Goal: Information Seeking & Learning: Learn about a topic

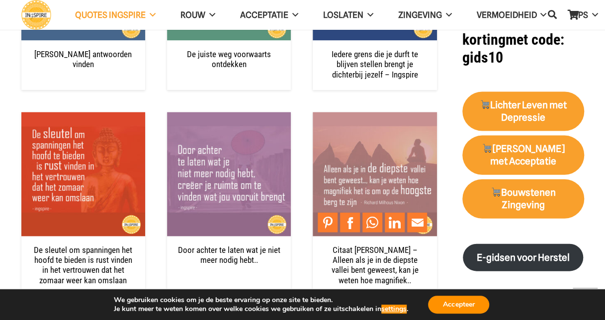
scroll to position [1144, 0]
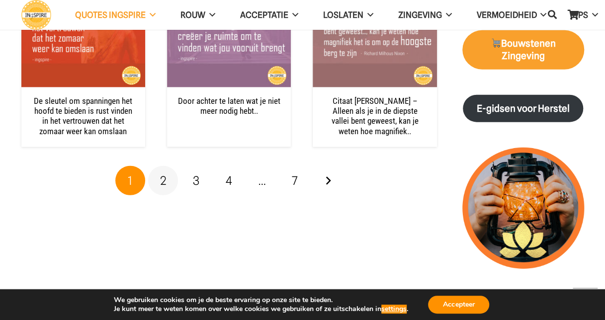
click at [162, 180] on span "2" at bounding box center [163, 181] width 6 height 14
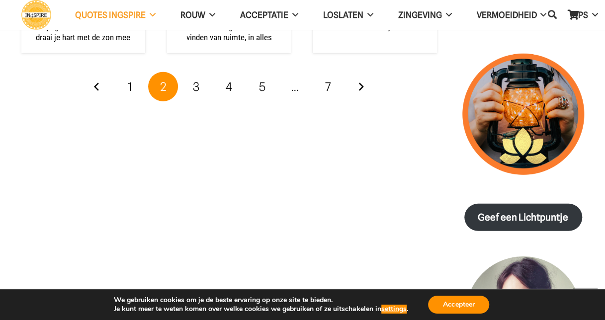
scroll to position [1243, 0]
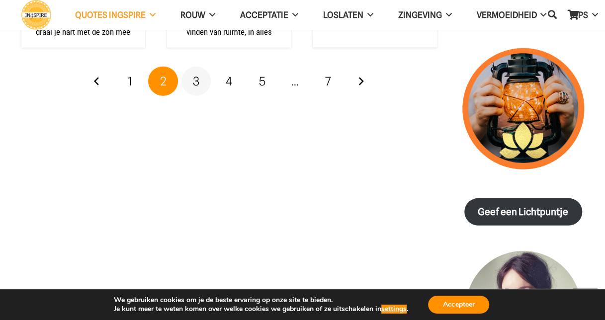
click at [197, 82] on span "3" at bounding box center [196, 81] width 6 height 14
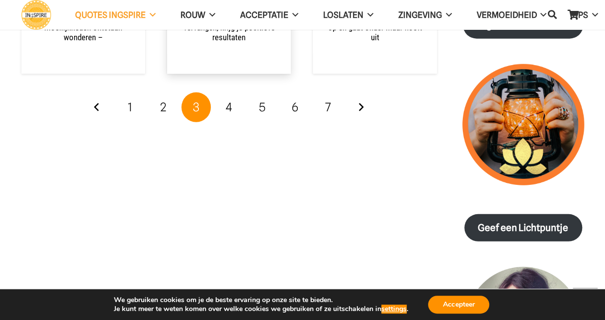
scroll to position [1243, 0]
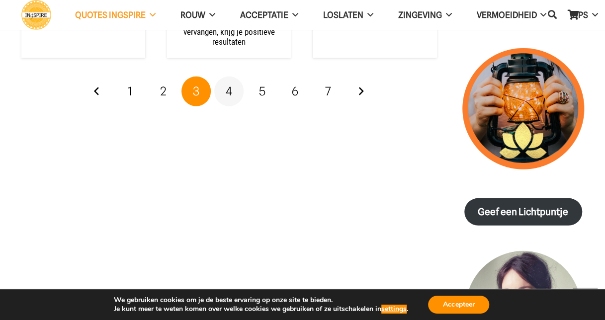
click at [226, 84] on span "4" at bounding box center [229, 91] width 6 height 14
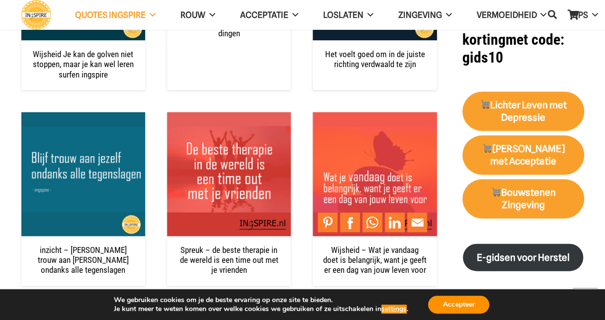
scroll to position [1094, 0]
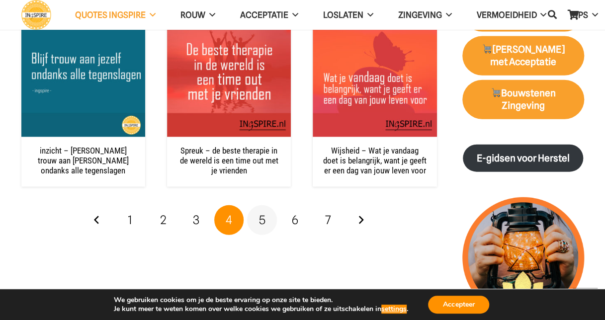
click at [261, 227] on span "5" at bounding box center [262, 220] width 6 height 14
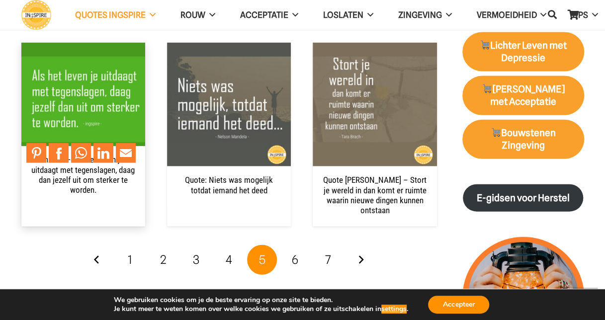
scroll to position [1144, 0]
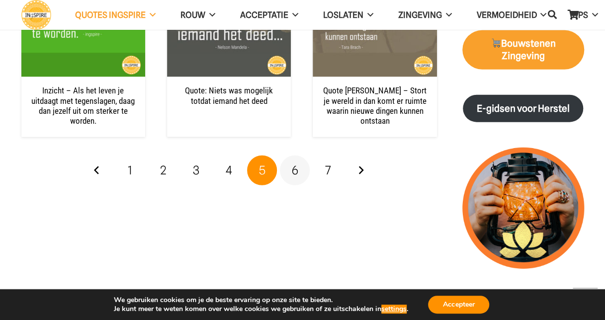
click at [285, 173] on link "6" at bounding box center [295, 171] width 30 height 30
